Goal: Check status: Check status

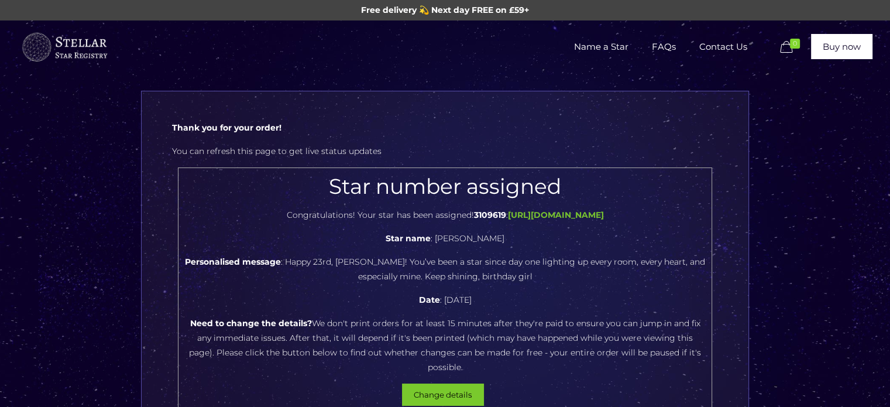
click at [455, 383] on button "Change details" at bounding box center [443, 394] width 82 height 22
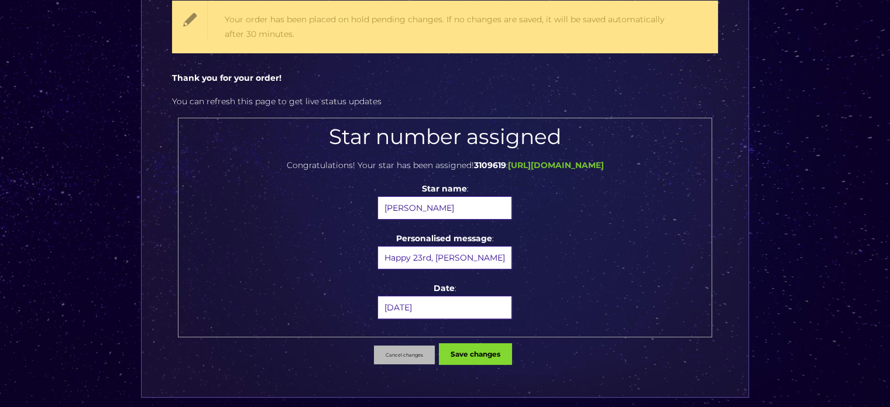
scroll to position [117, 0]
